Goal: Check status

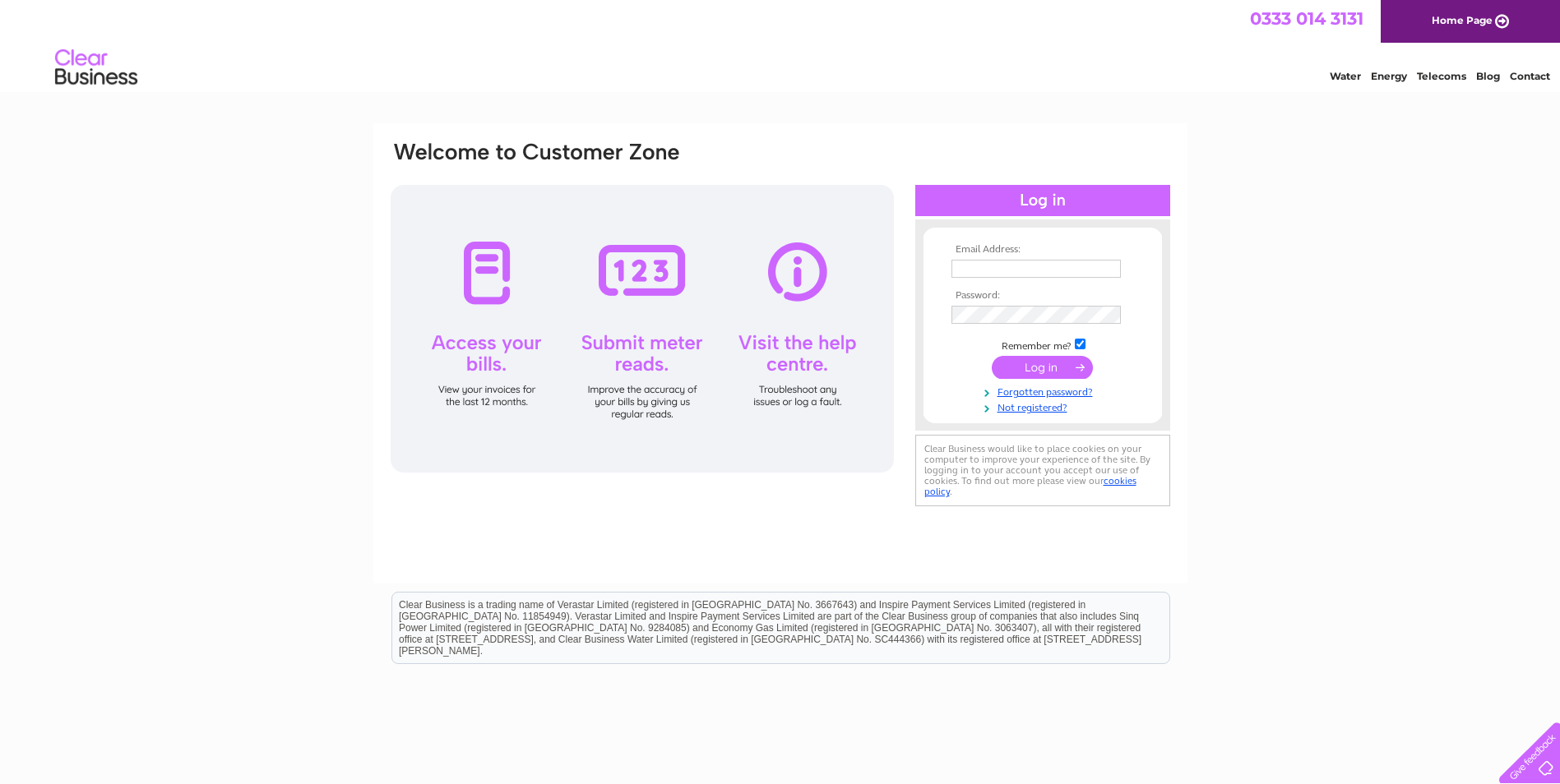
type input "peter_calvert@btinternet.com"
click at [1033, 369] on input "submit" at bounding box center [1042, 367] width 101 height 23
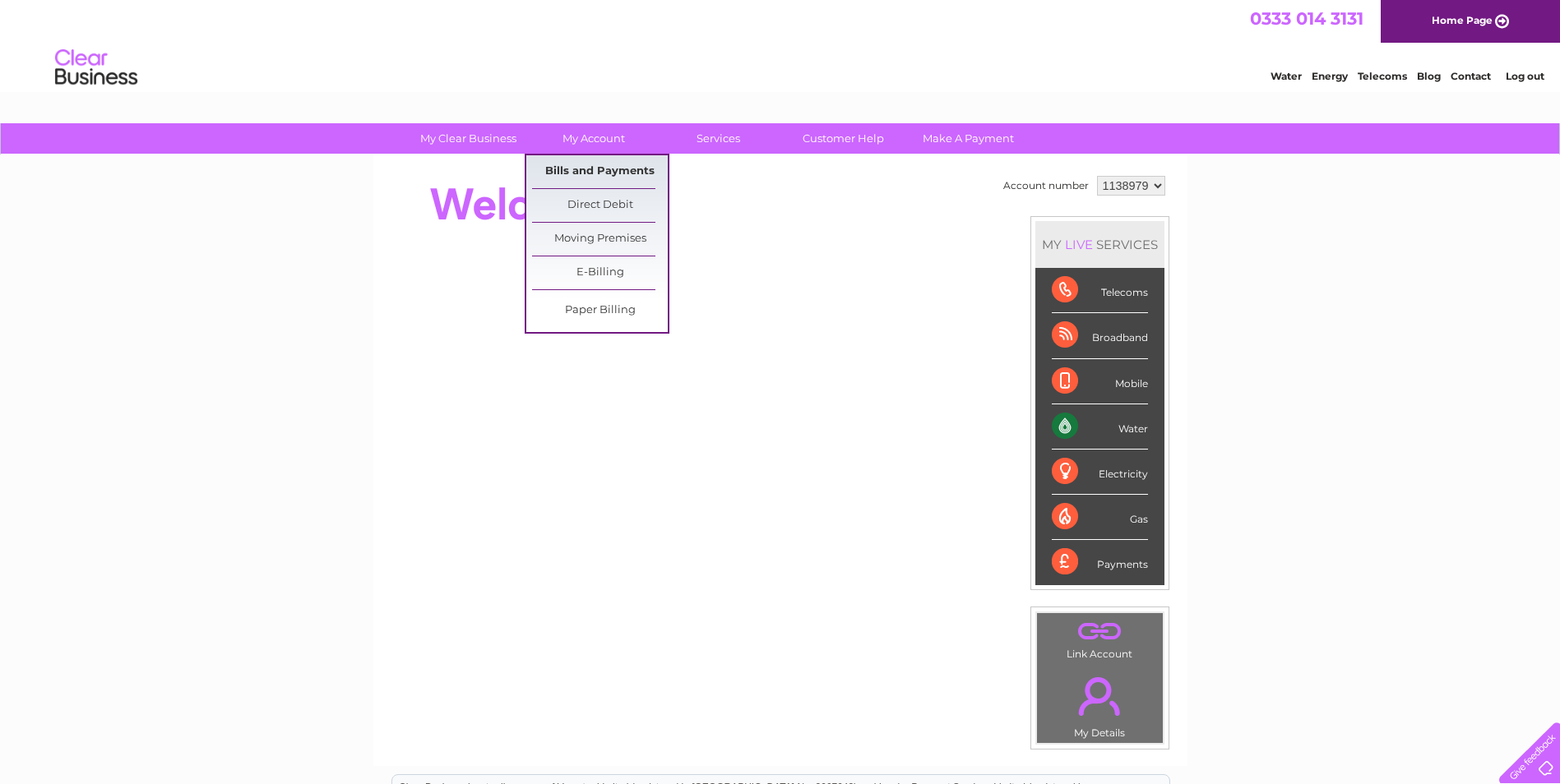
click at [609, 171] on link "Bills and Payments" at bounding box center [600, 172] width 135 height 33
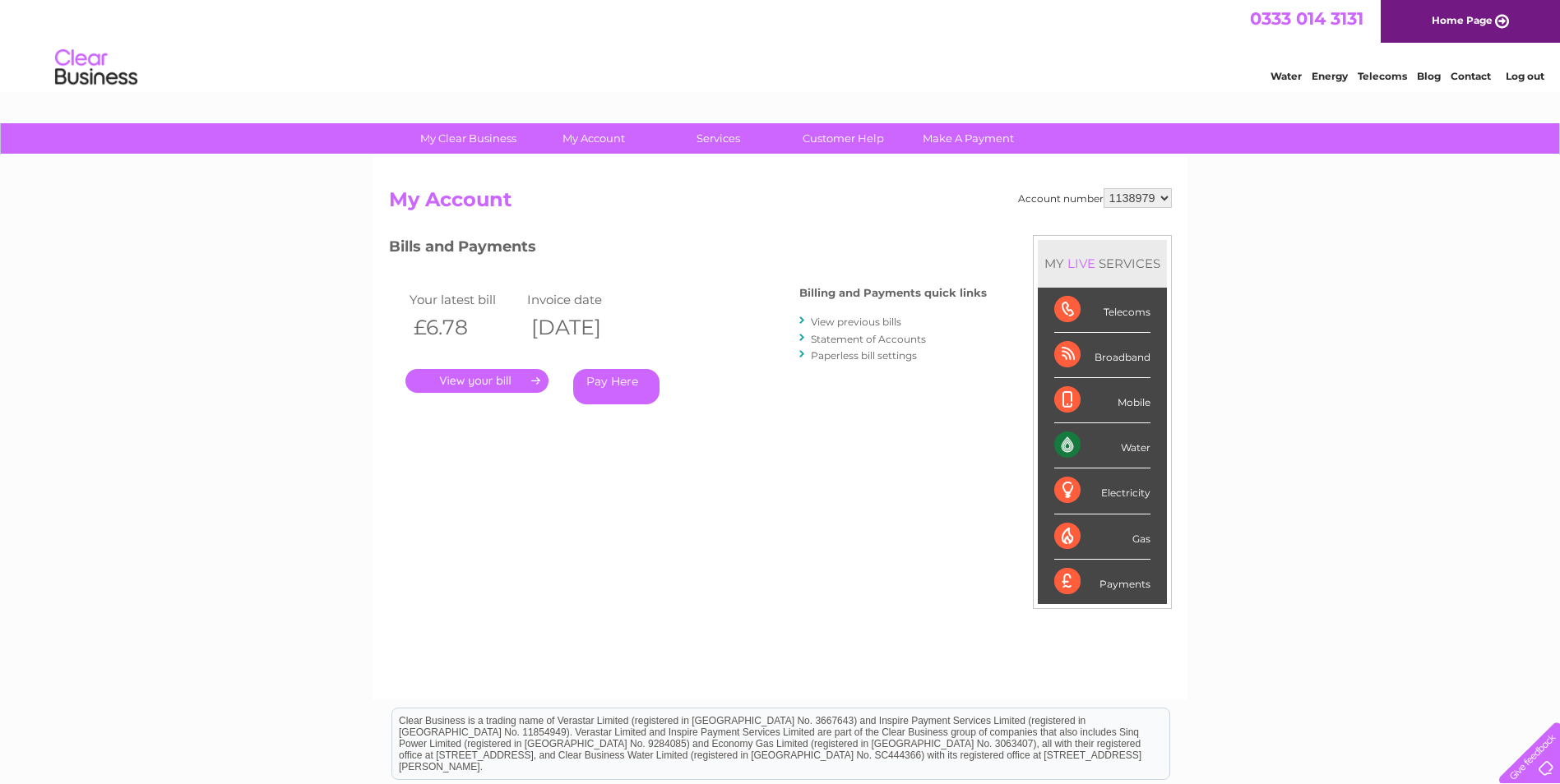
click at [519, 382] on link "." at bounding box center [477, 381] width 143 height 24
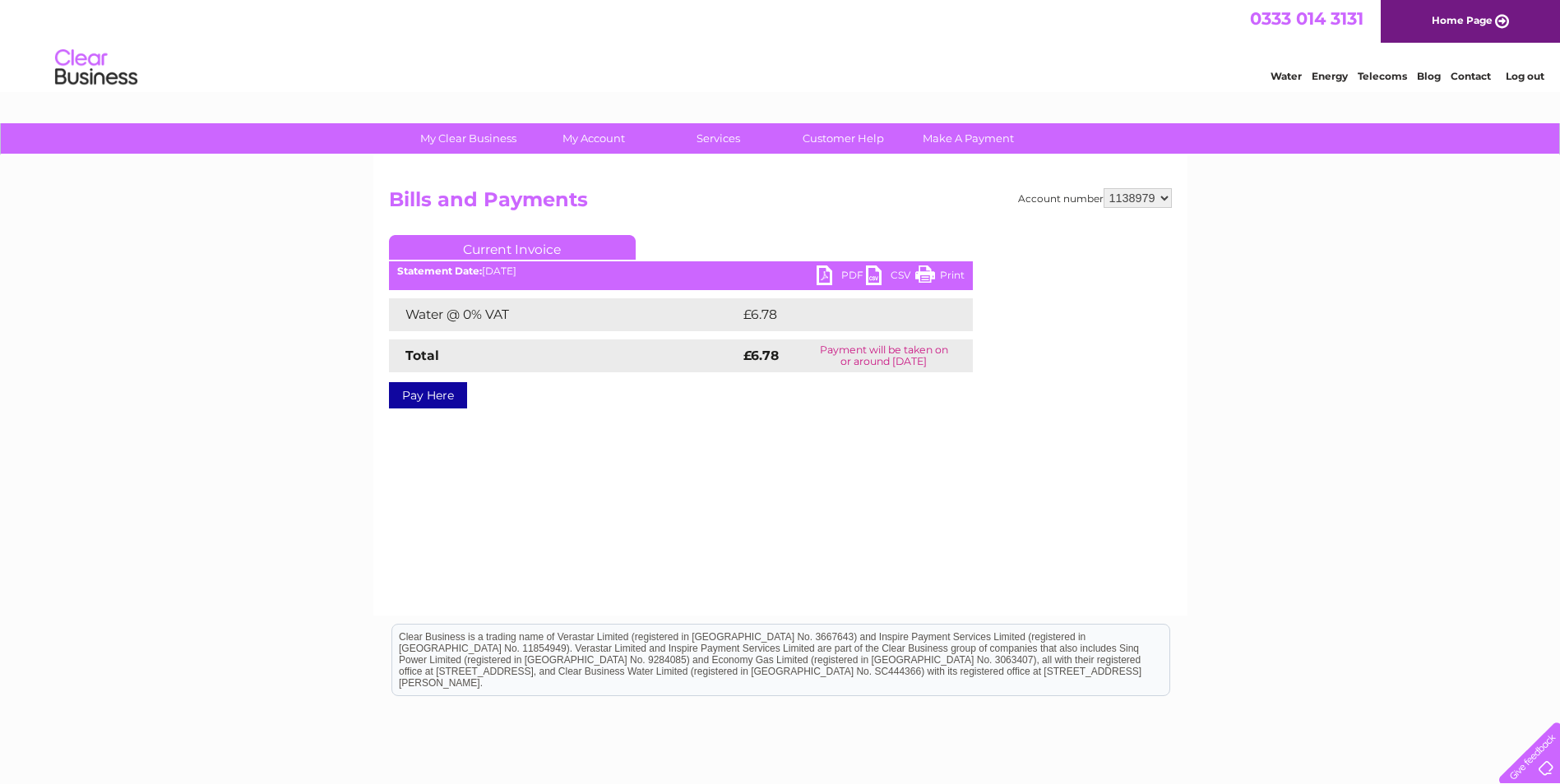
click at [921, 273] on link "Print" at bounding box center [940, 278] width 49 height 24
